Goal: Transaction & Acquisition: Purchase product/service

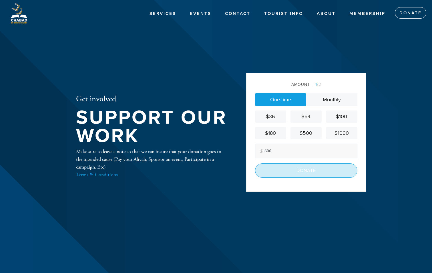
type input "600"
click at [308, 171] on input "Donate" at bounding box center [306, 170] width 102 height 14
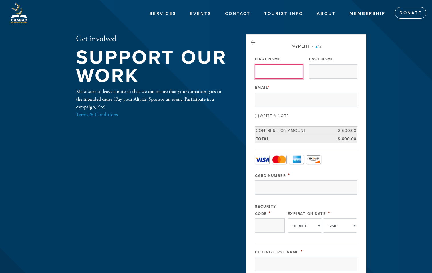
click at [278, 70] on input "First Name" at bounding box center [279, 71] width 48 height 14
type input "Shlomo"
type input "Chelminsky"
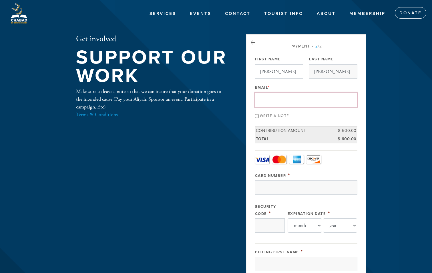
type input "debby00@bellsouth.net"
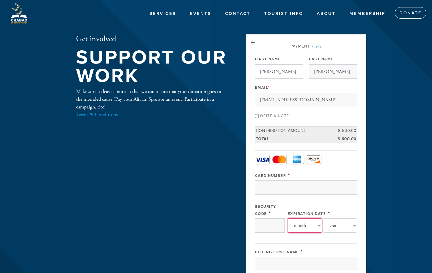
select select "3"
select select "2029"
type input "Shlomo"
type input "Chelminsky"
type input "18911 Collins Ave, Apt 1406"
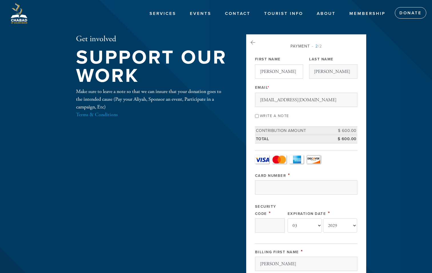
type input "Sunny Isles Beach"
type input "33160"
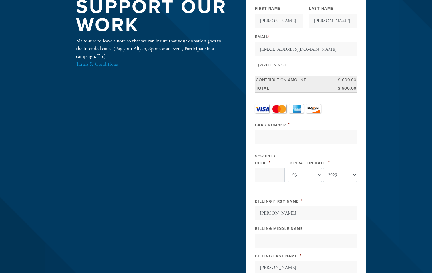
scroll to position [50, 0]
click at [259, 66] on div "Write a note" at bounding box center [306, 65] width 102 height 8
click at [256, 65] on input "Write a note" at bounding box center [257, 66] width 4 height 4
checkbox input "true"
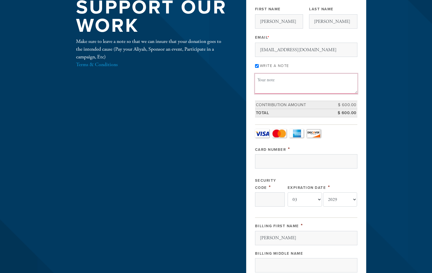
click at [268, 81] on textarea "Message or dedication" at bounding box center [306, 83] width 102 height 19
type textarea "Aliyah"
click at [269, 161] on input "Card Number" at bounding box center [306, 161] width 102 height 14
type input "5452120000487593"
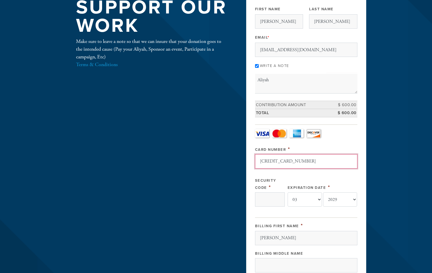
type input "037"
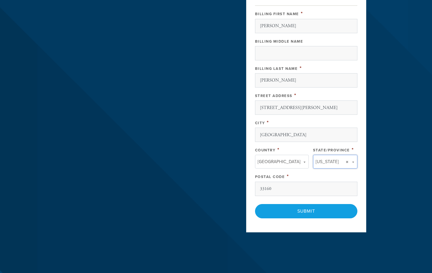
scroll to position [321, 0]
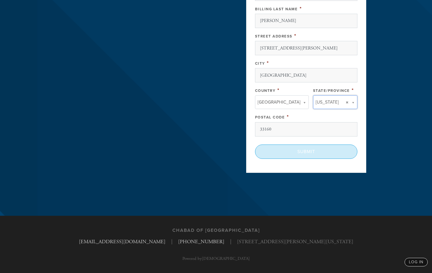
click at [310, 149] on input "Submit" at bounding box center [306, 151] width 102 height 14
